Goal: Task Accomplishment & Management: Manage account settings

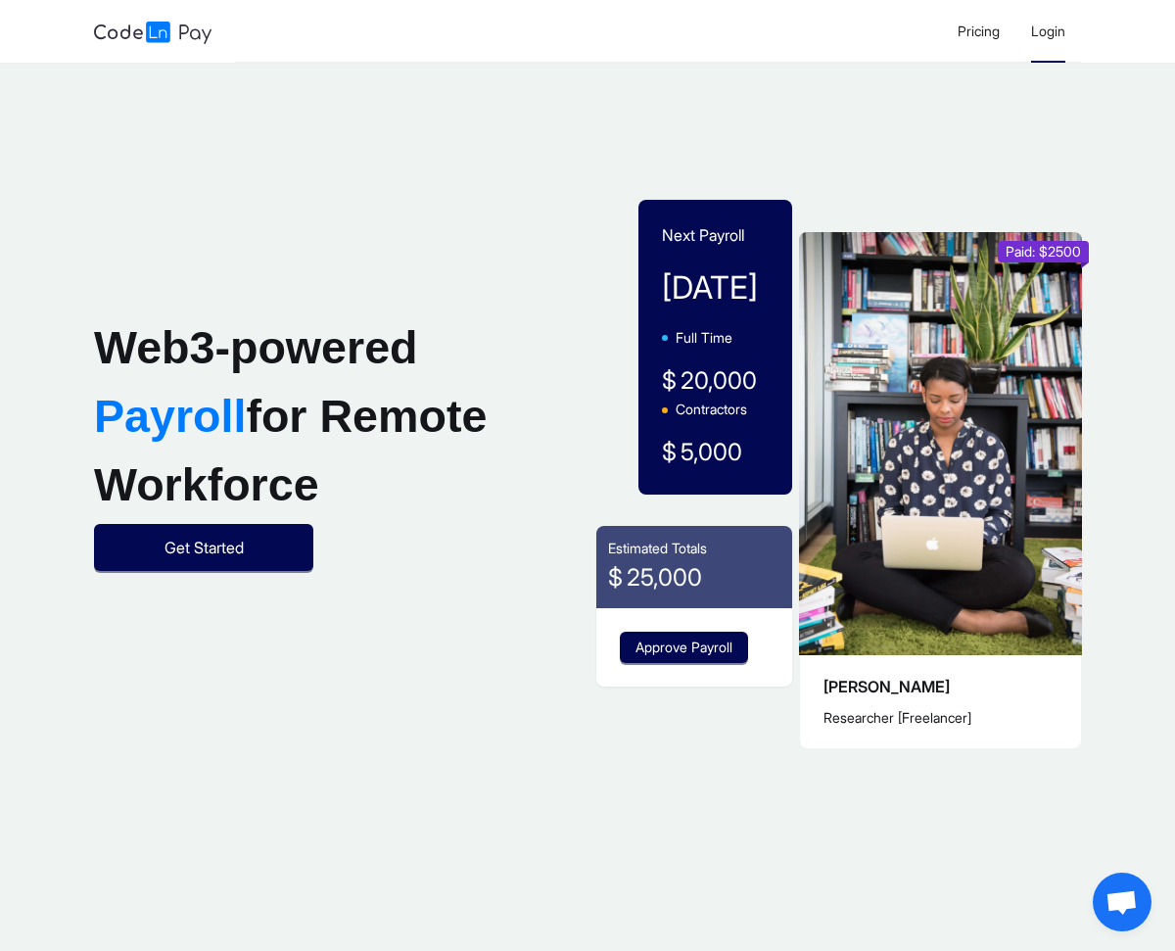
click at [1063, 38] on span "Login" at bounding box center [1048, 31] width 34 height 17
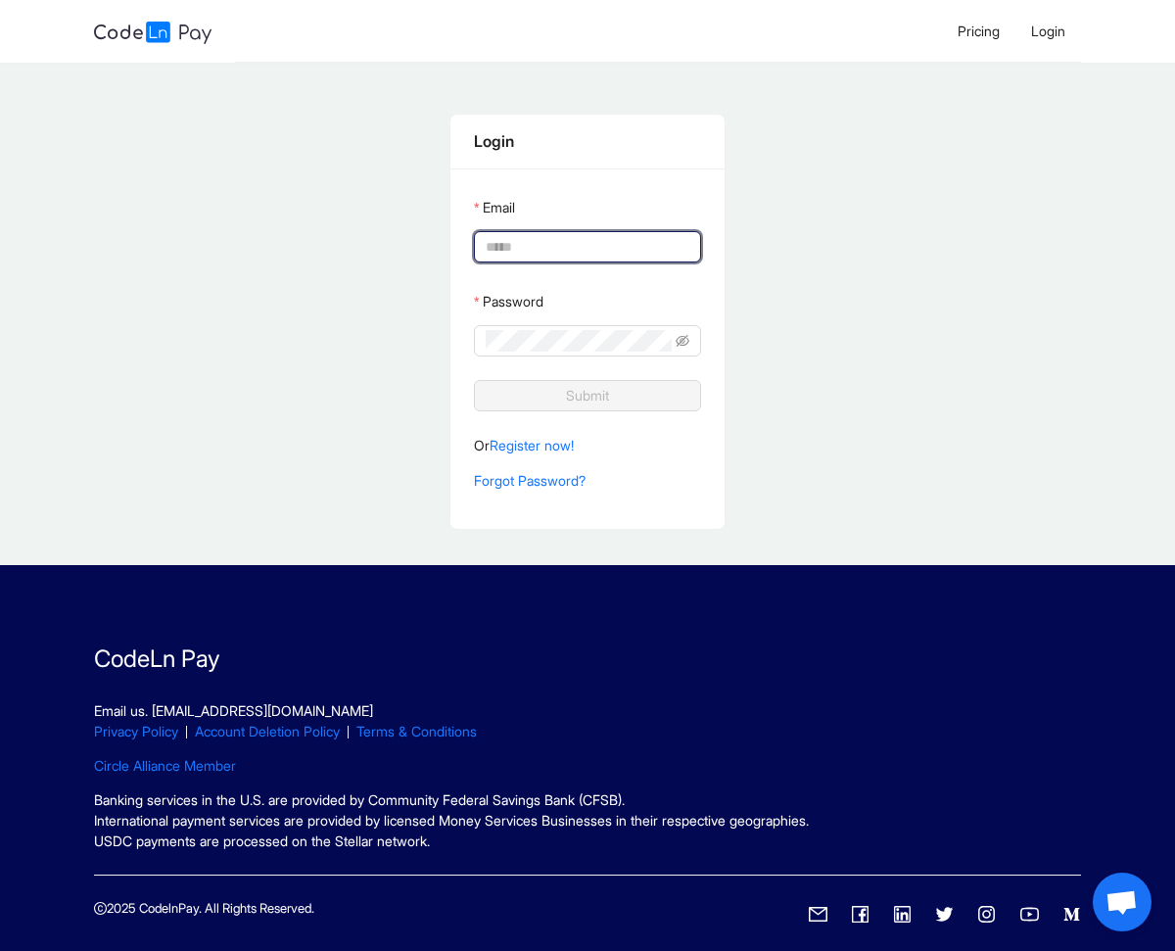
click at [577, 250] on input "Email" at bounding box center [586, 247] width 200 height 22
type input "**********"
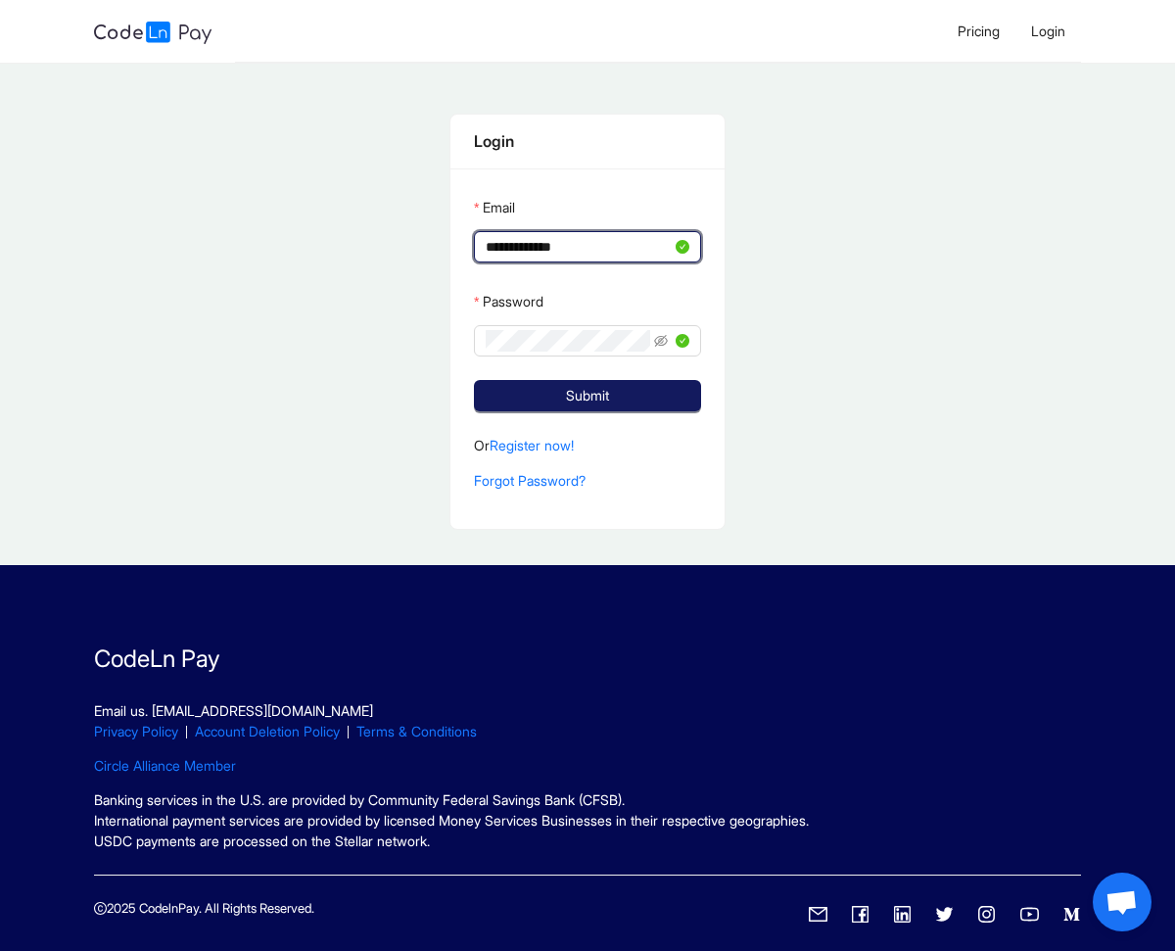
click at [553, 399] on button "Submit" at bounding box center [587, 395] width 227 height 31
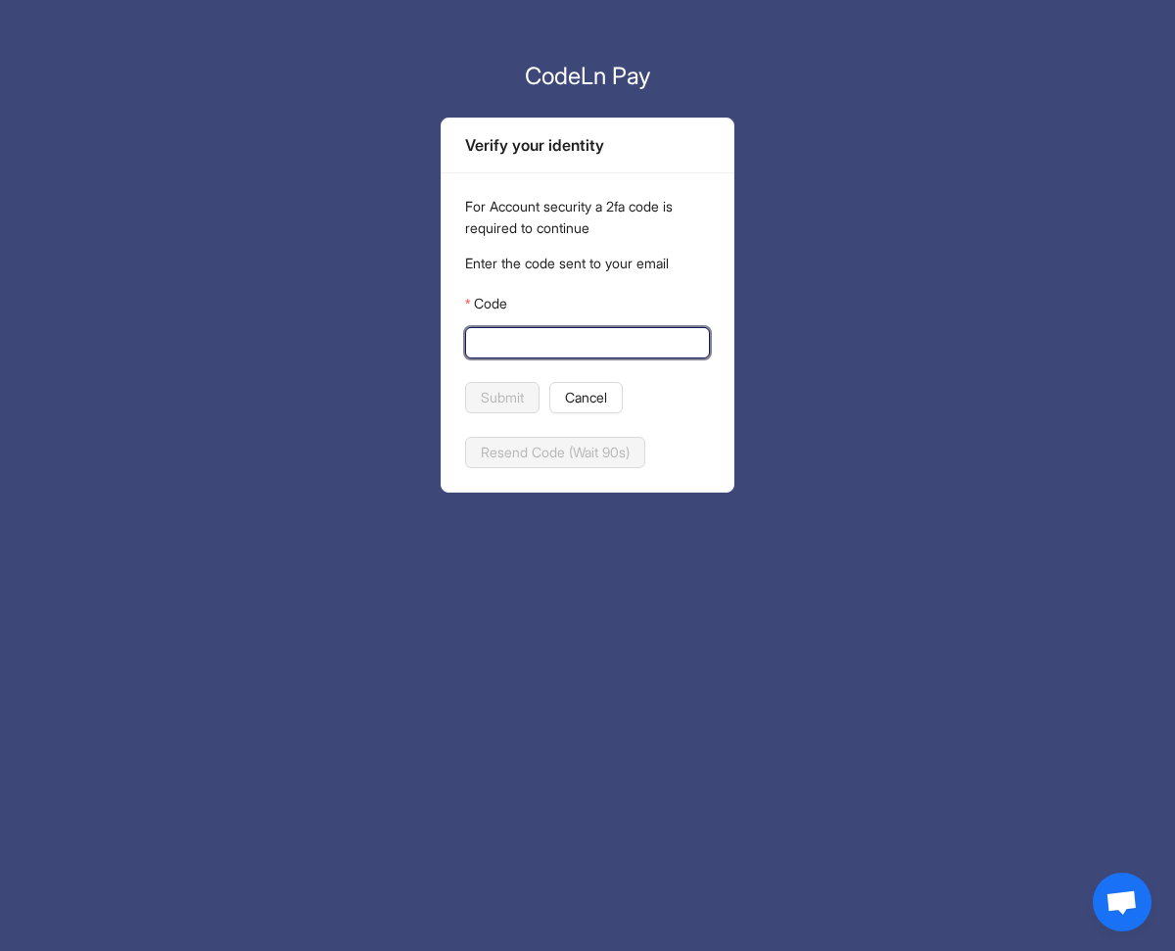
click at [534, 348] on input "Code" at bounding box center [585, 343] width 217 height 22
click at [617, 333] on input "Code" at bounding box center [585, 343] width 217 height 22
paste input "******"
type input "******"
click at [500, 384] on button "Submit" at bounding box center [502, 397] width 74 height 31
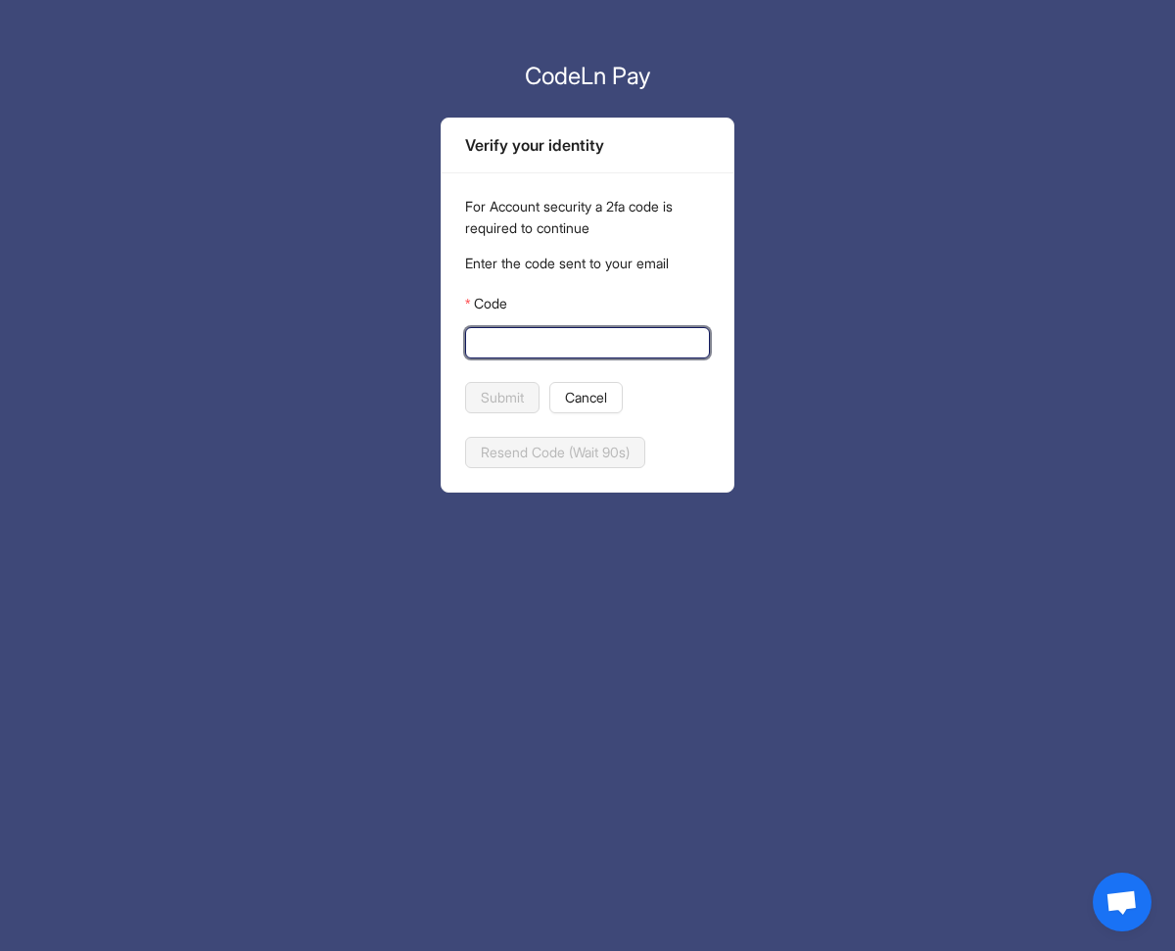
click at [503, 343] on input "Code" at bounding box center [585, 343] width 217 height 22
paste input "******"
type input "******"
click at [496, 388] on span "Submit" at bounding box center [502, 398] width 43 height 22
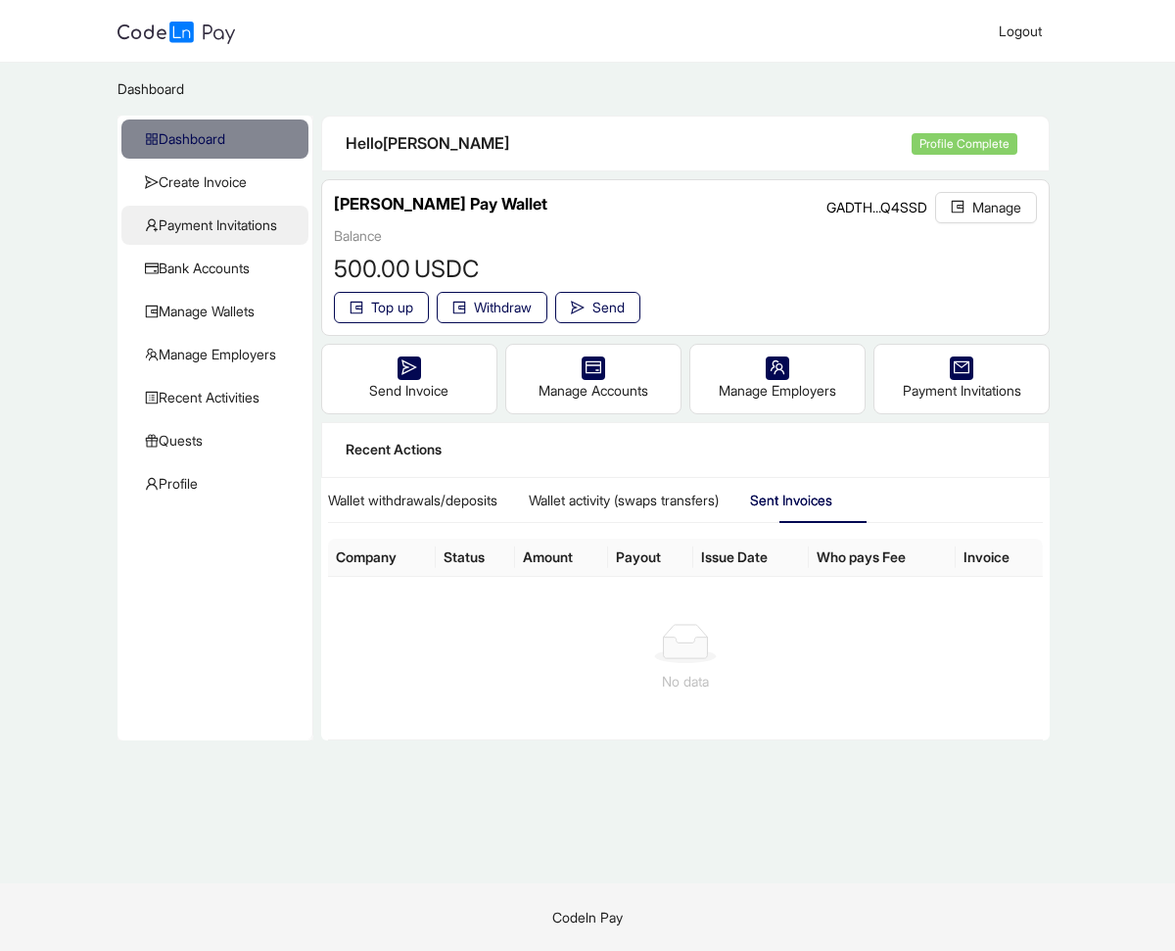
click at [229, 224] on span "Payment Invitations" at bounding box center [219, 225] width 148 height 39
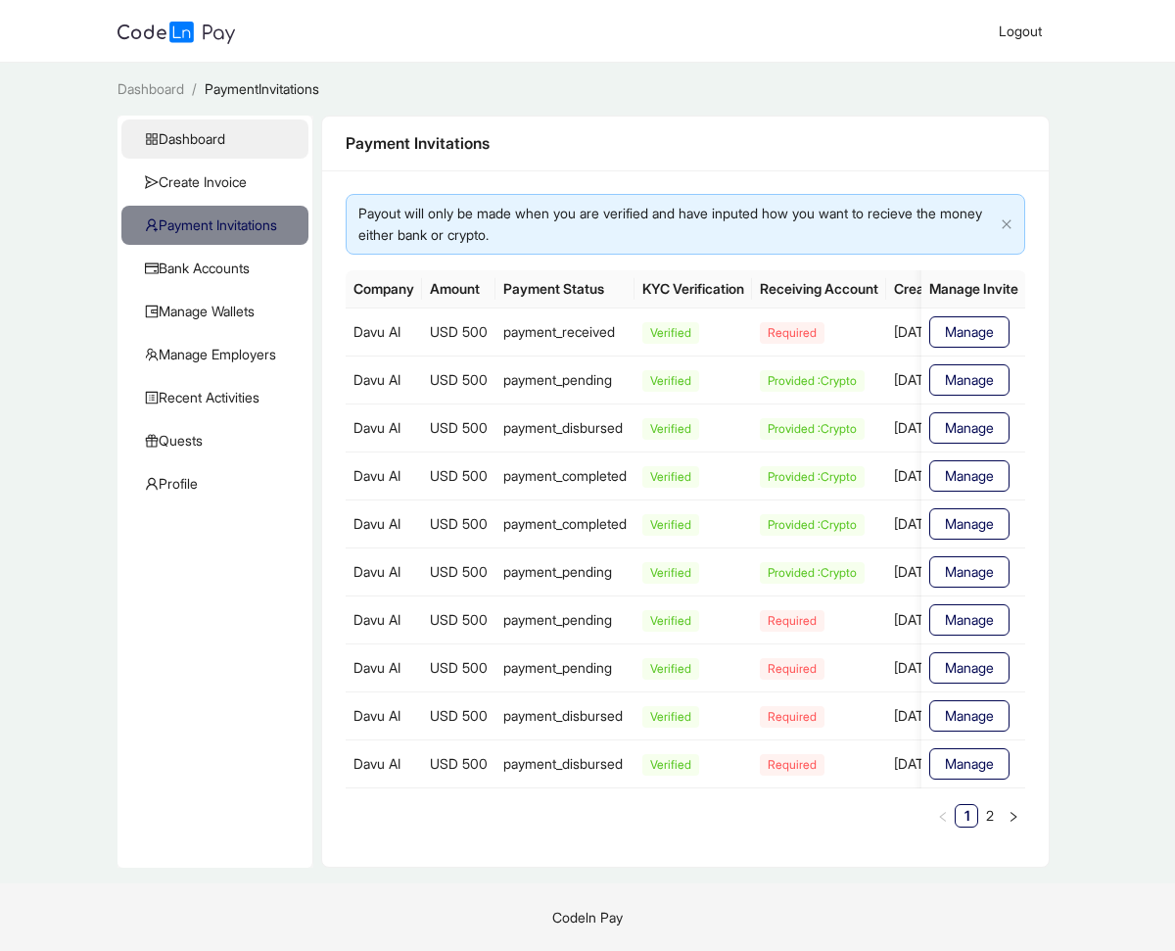
click at [208, 142] on span "Dashboard" at bounding box center [219, 138] width 148 height 39
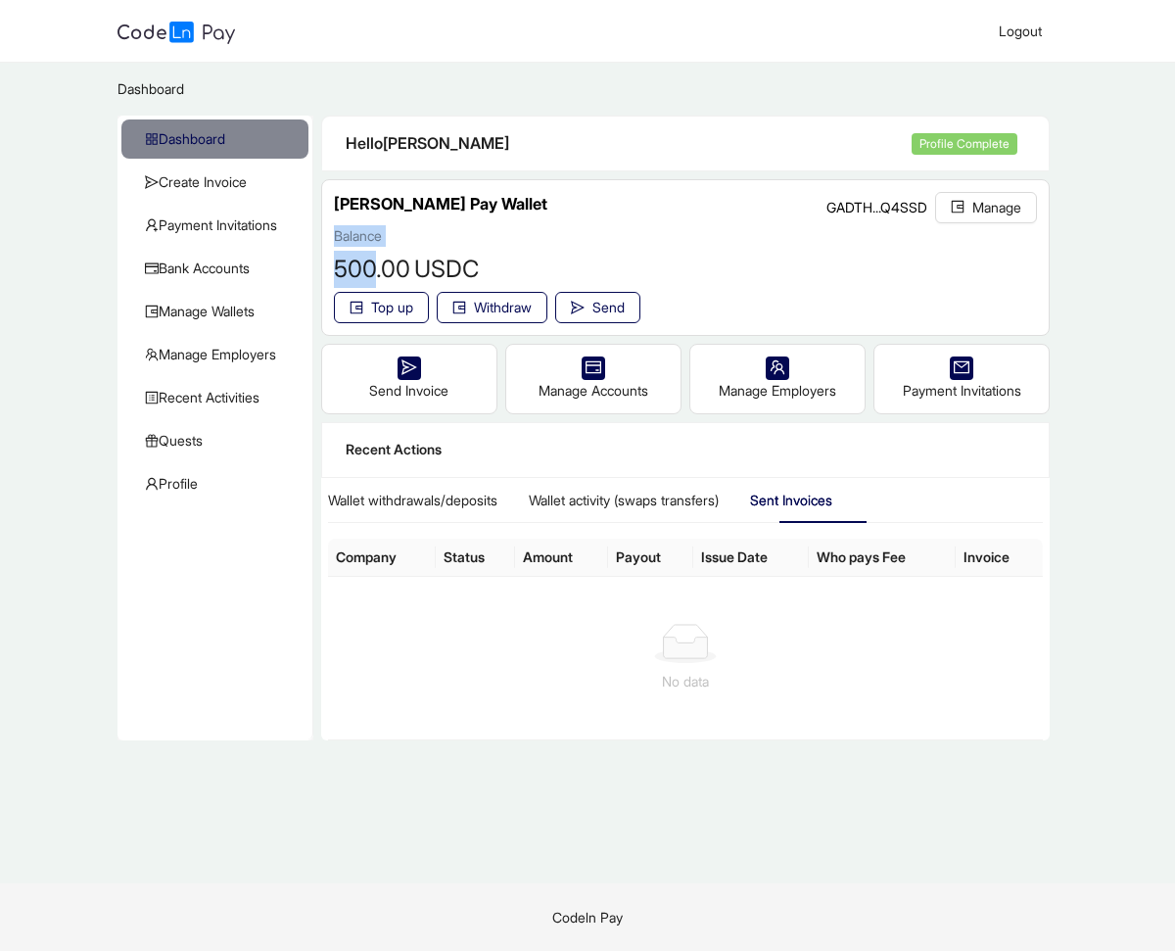
drag, startPoint x: 373, startPoint y: 263, endPoint x: 325, endPoint y: 264, distance: 48.0
click at [325, 264] on div "Lena Pay Wallet GADTH...Q4SSD Manage Balance 500 .00 USDC Top up Withdraw Send …" at bounding box center [686, 257] width 728 height 155
click at [351, 269] on span "500" at bounding box center [355, 269] width 42 height 28
drag, startPoint x: 335, startPoint y: 267, endPoint x: 369, endPoint y: 267, distance: 34.3
click at [369, 267] on span "500" at bounding box center [355, 269] width 42 height 28
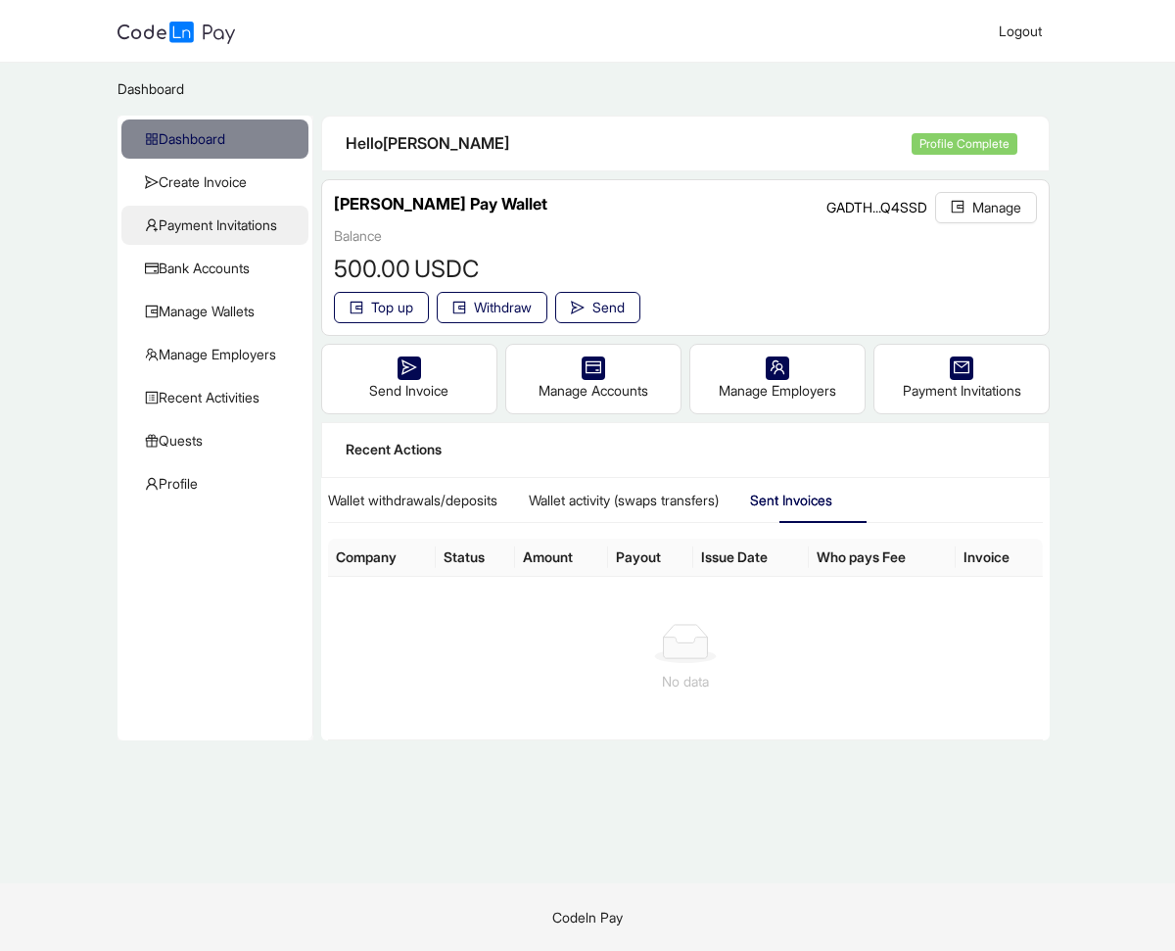
click at [235, 218] on span "Payment Invitations" at bounding box center [219, 225] width 148 height 39
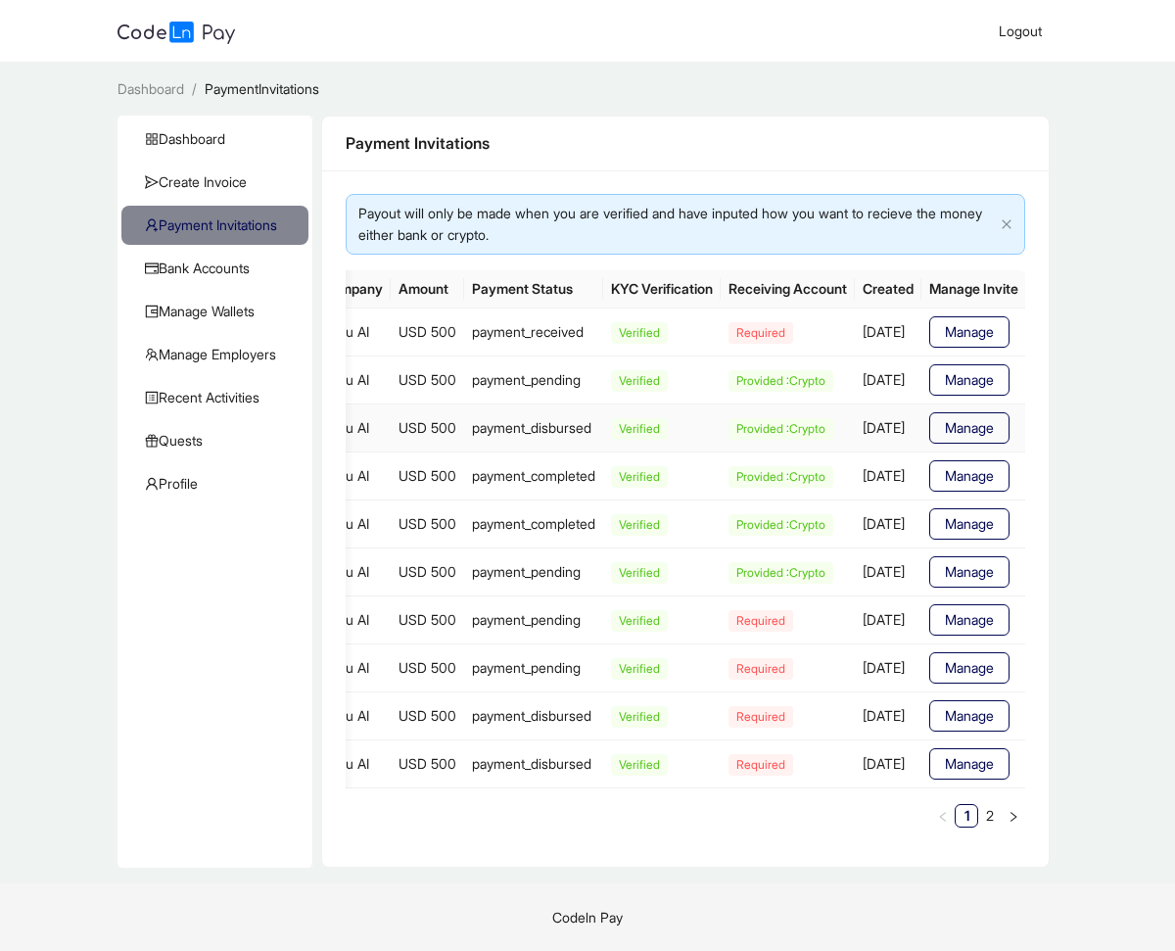
scroll to position [0, 128]
click at [949, 330] on span "Manage" at bounding box center [968, 332] width 49 height 22
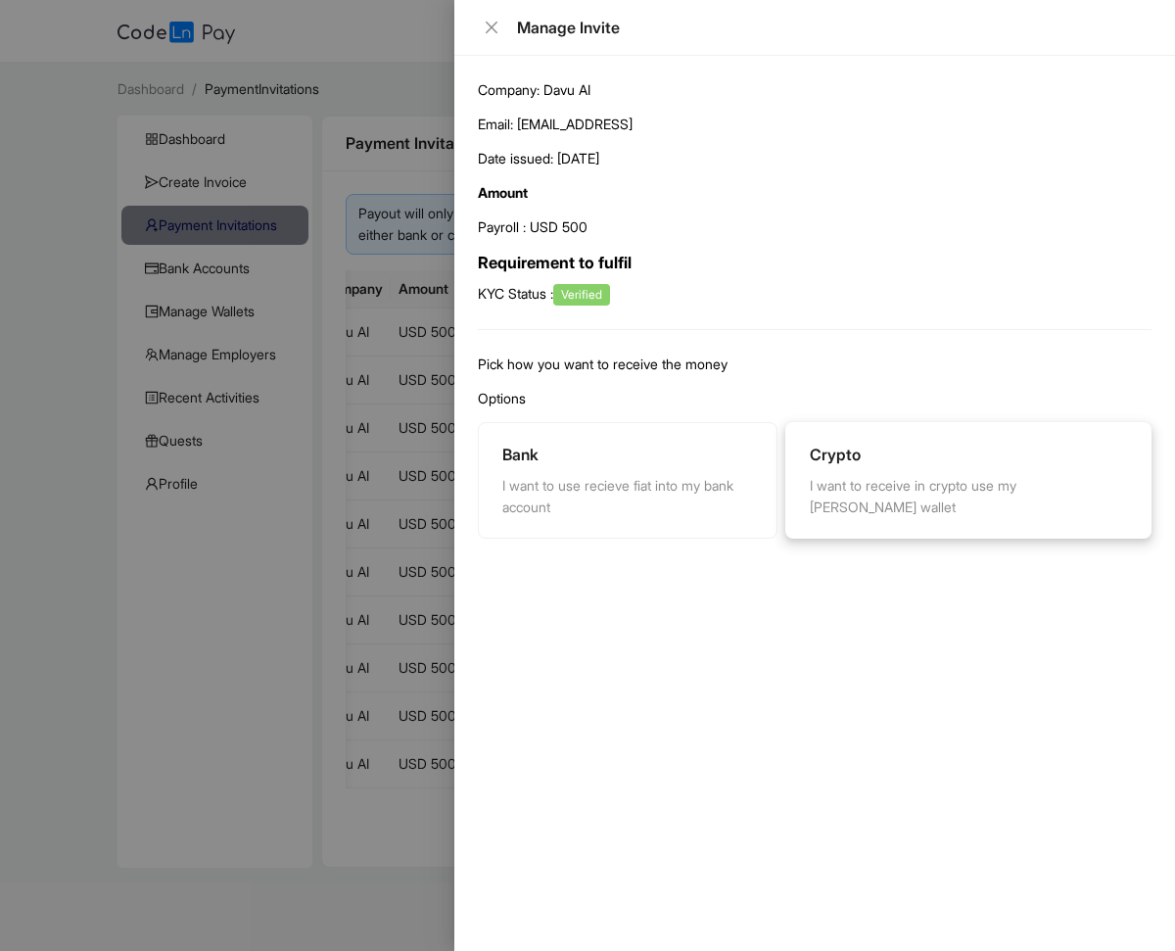
click at [961, 468] on div "Crypto I want to receive in crypto use my lena wallet" at bounding box center [968, 480] width 317 height 75
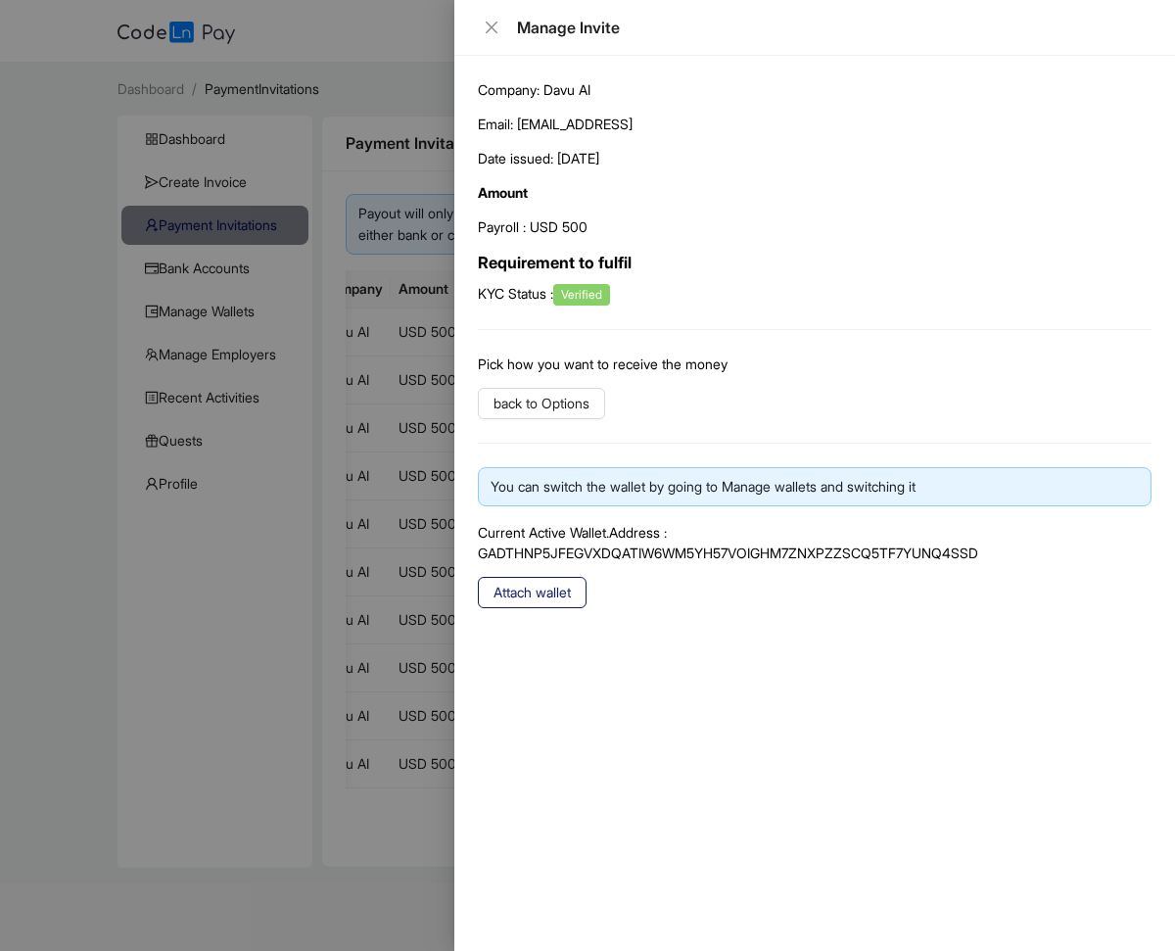
click at [577, 596] on button "Attach wallet" at bounding box center [532, 592] width 109 height 31
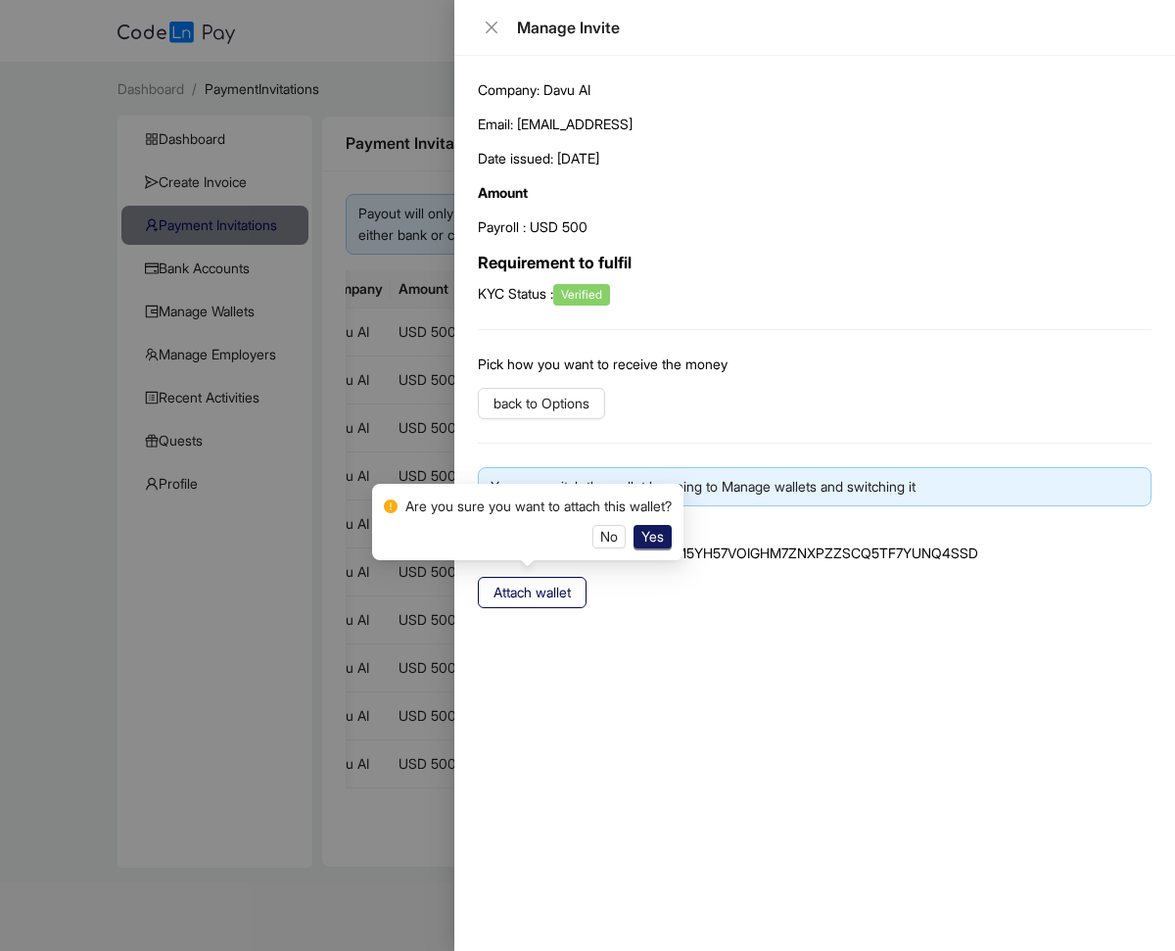
click at [672, 539] on button "Yes" at bounding box center [653, 537] width 38 height 24
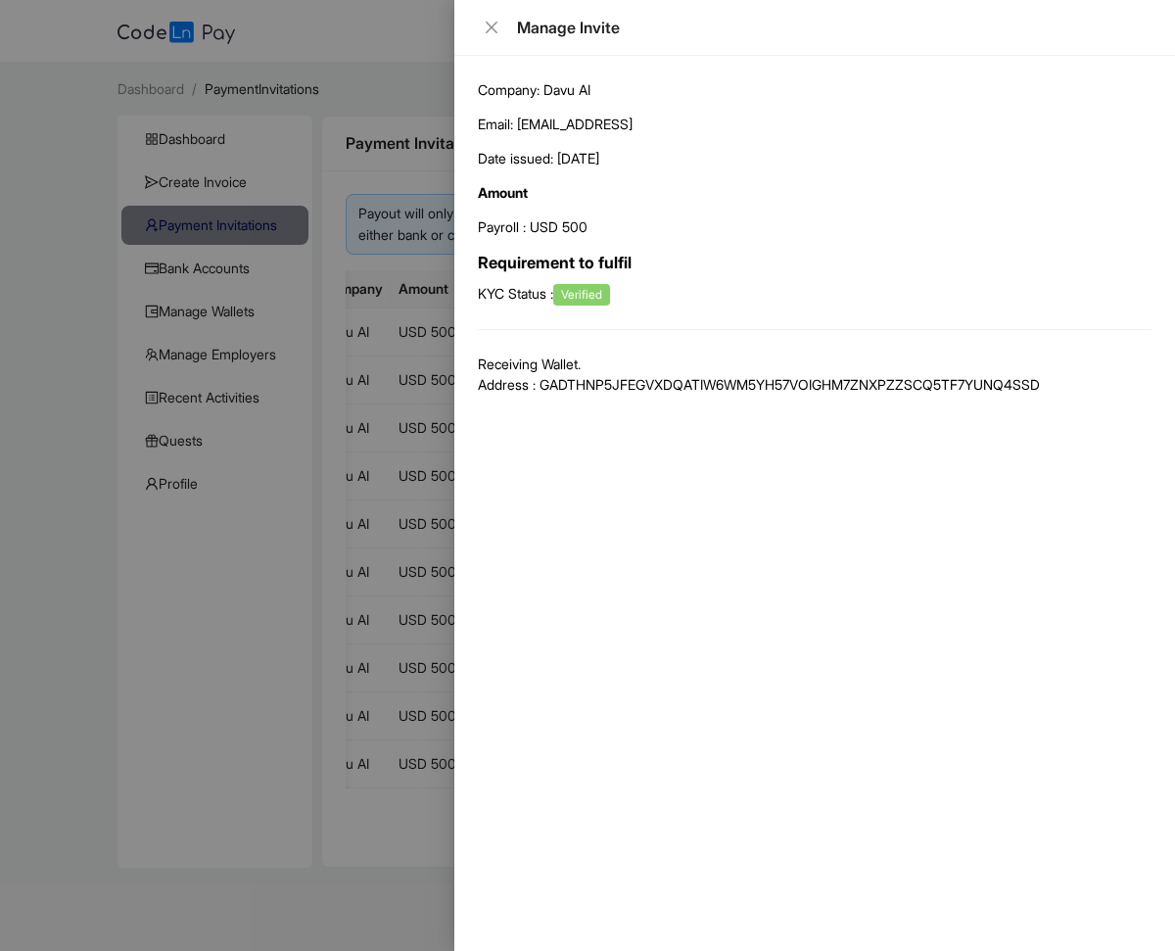
click at [384, 151] on div at bounding box center [587, 475] width 1175 height 951
